Goal: Complete application form

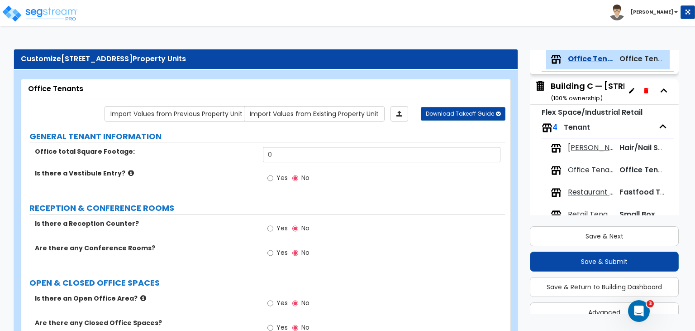
click at [210, 171] on label "Is there a Vestibule Entry?" at bounding box center [145, 172] width 221 height 9
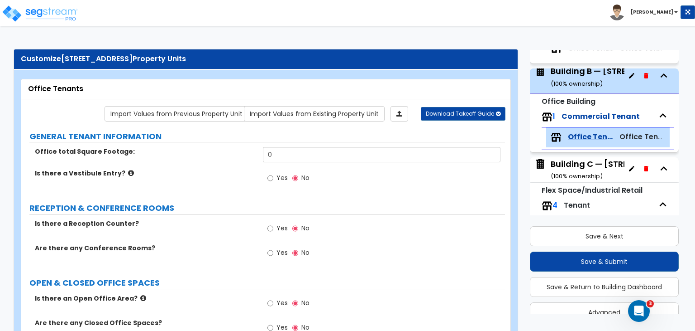
scroll to position [217, 0]
click at [582, 76] on div "Building B — [STREET_ADDRESS] ( 100 % ownership)" at bounding box center [617, 76] width 133 height 23
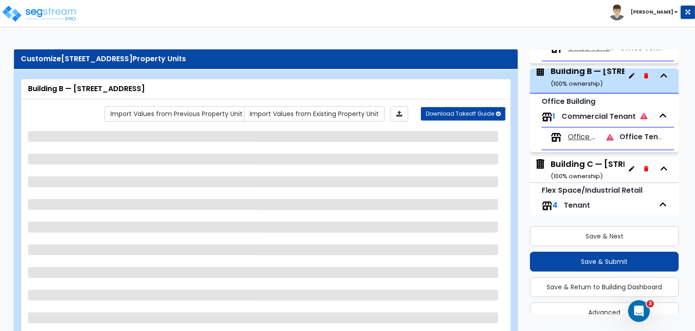
scroll to position [236, 0]
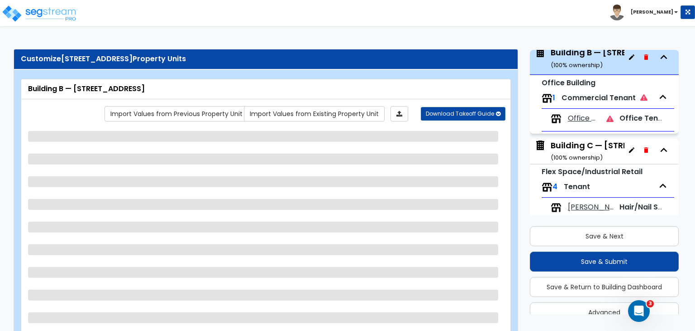
select select "2"
select select "1"
select select "2"
select select "1"
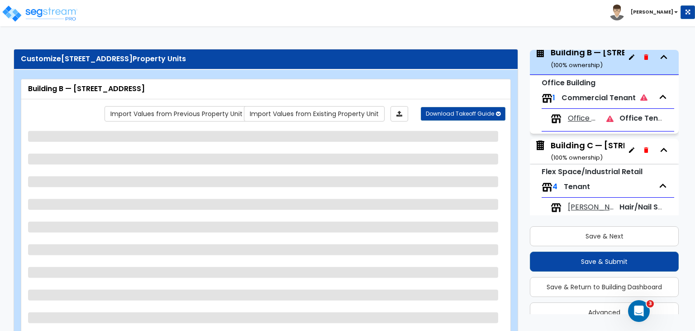
select select "1"
select select "2"
select select "1"
